Goal: Task Accomplishment & Management: Manage account settings

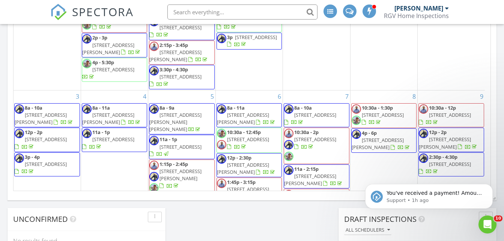
scroll to position [496, 0]
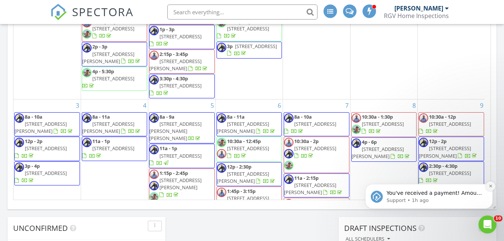
click at [489, 185] on icon "Dismiss notification" at bounding box center [490, 186] width 3 height 3
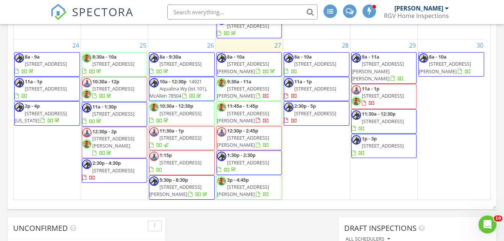
scroll to position [629, 0]
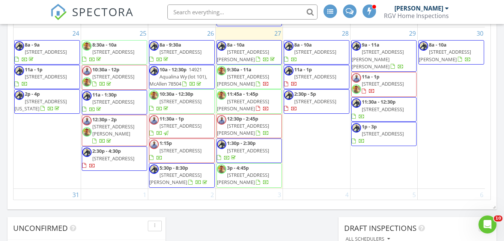
click at [254, 122] on span "[STREET_ADDRESS][PERSON_NAME]" at bounding box center [243, 129] width 52 height 14
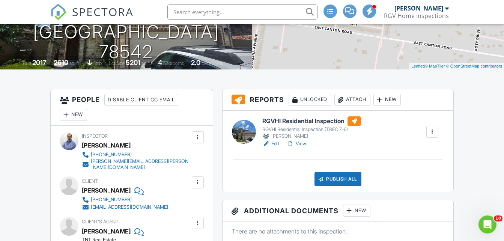
scroll to position [149, 0]
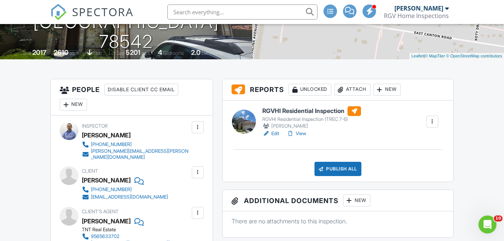
click at [274, 134] on link "Edit" at bounding box center [270, 134] width 17 height 8
